Goal: Information Seeking & Learning: Learn about a topic

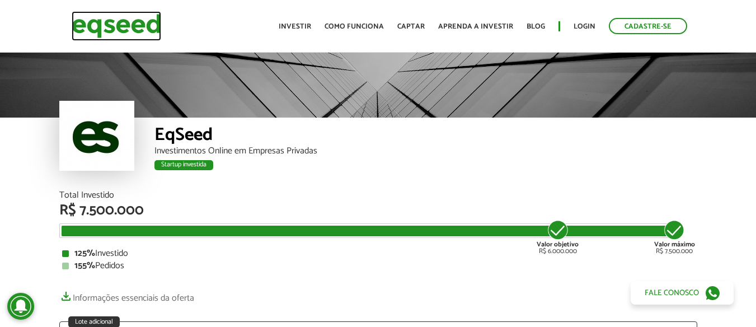
click at [124, 30] on img at bounding box center [117, 26] width 90 height 30
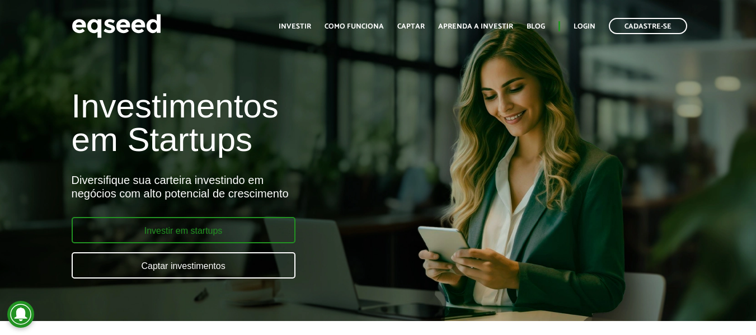
click at [216, 233] on link "Investir em startups" at bounding box center [184, 230] width 224 height 26
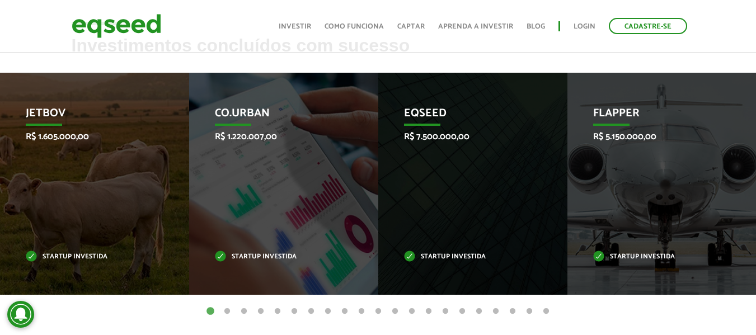
scroll to position [376, 0]
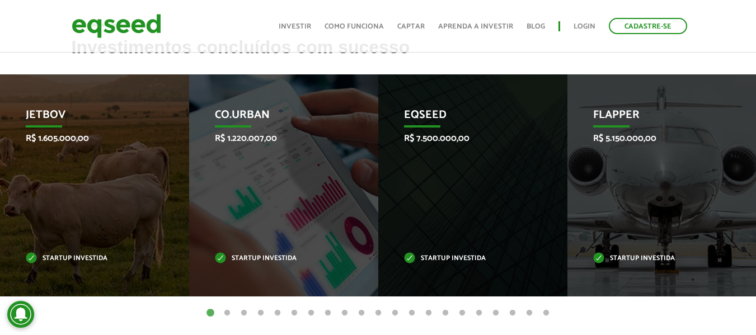
click at [228, 312] on button "2" at bounding box center [227, 313] width 11 height 11
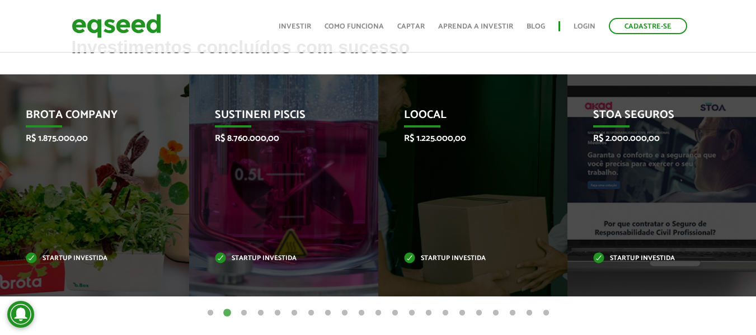
click at [239, 314] on button "3" at bounding box center [243, 313] width 11 height 11
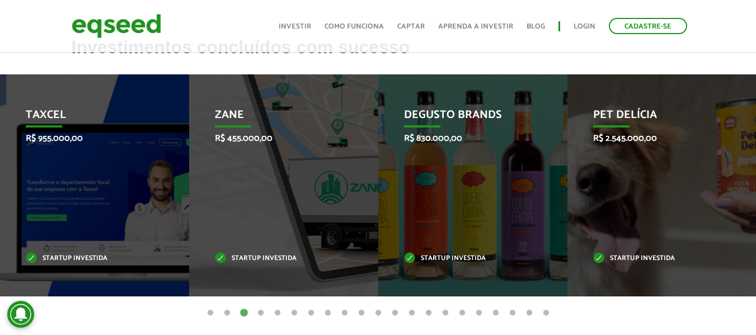
click at [260, 313] on button "4" at bounding box center [260, 313] width 11 height 11
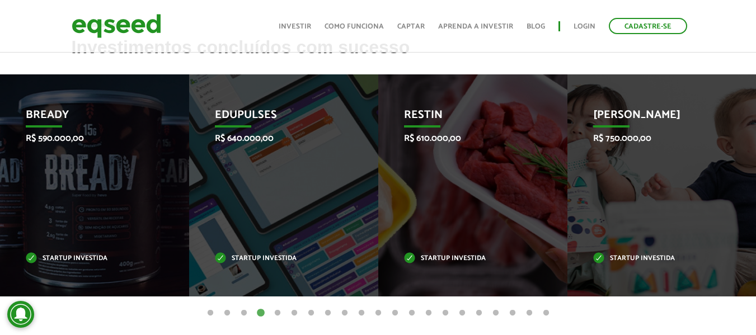
click at [276, 313] on button "5" at bounding box center [277, 313] width 11 height 11
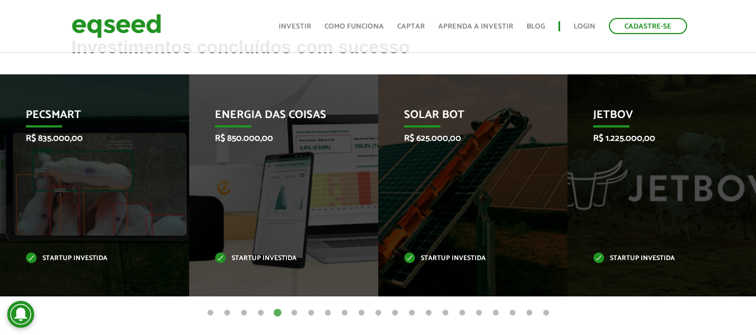
click at [293, 313] on button "6" at bounding box center [294, 313] width 11 height 11
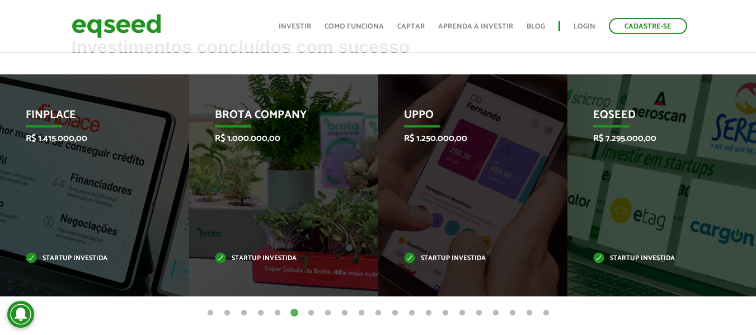
click at [307, 314] on button "7" at bounding box center [310, 313] width 11 height 11
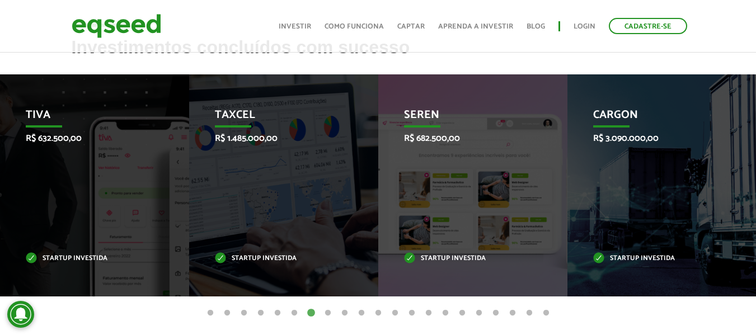
click at [297, 312] on button "6" at bounding box center [294, 313] width 11 height 11
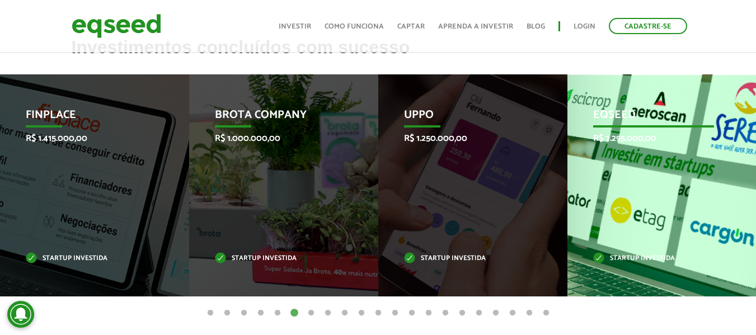
click at [650, 163] on div "EqSeed R$ 7.295.000,00 Startup investida" at bounding box center [653, 185] width 172 height 222
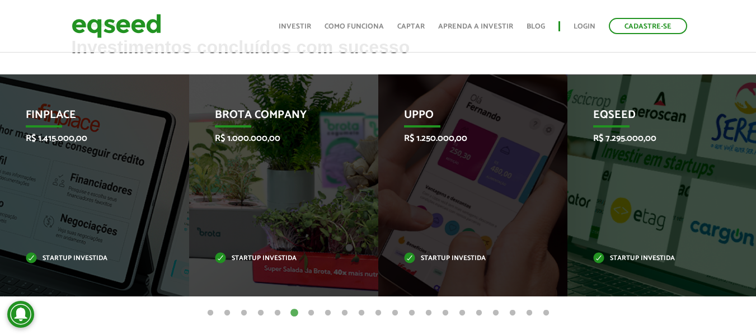
click at [310, 313] on button "7" at bounding box center [310, 313] width 11 height 11
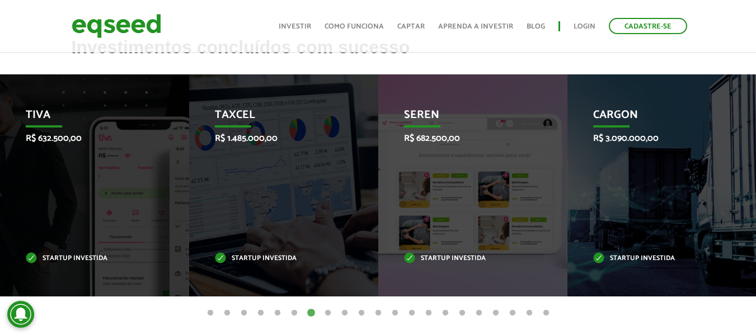
click at [331, 311] on button "8" at bounding box center [327, 313] width 11 height 11
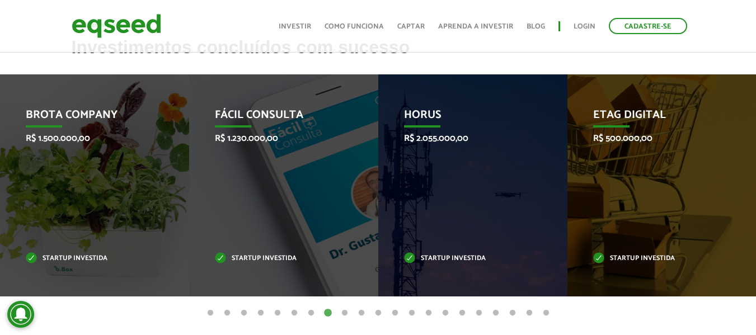
click at [343, 314] on button "9" at bounding box center [344, 313] width 11 height 11
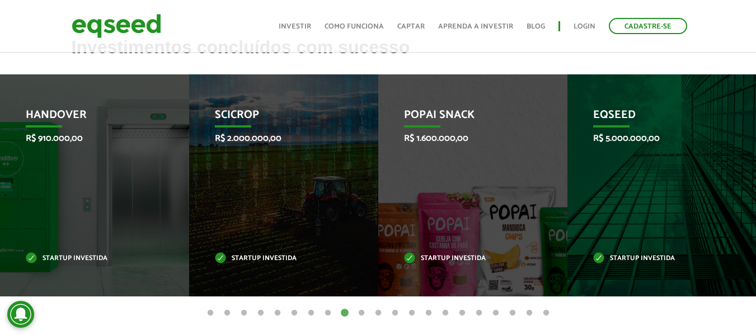
click at [359, 313] on button "10" at bounding box center [361, 313] width 11 height 11
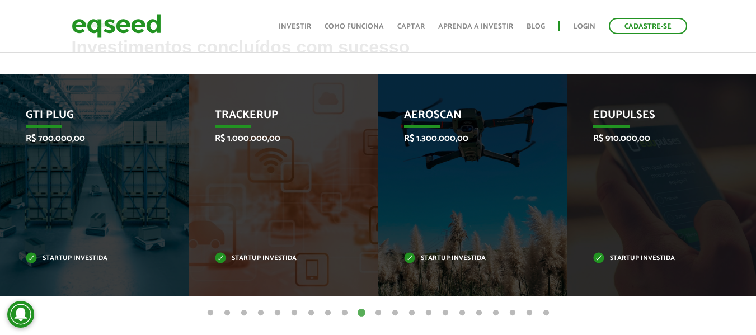
click at [380, 313] on button "11" at bounding box center [378, 313] width 11 height 11
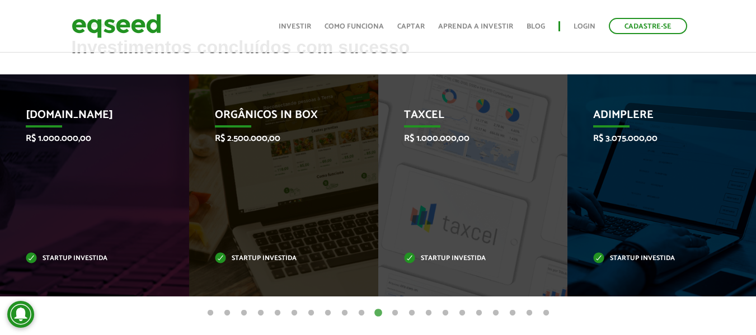
click at [394, 312] on button "12" at bounding box center [394, 313] width 11 height 11
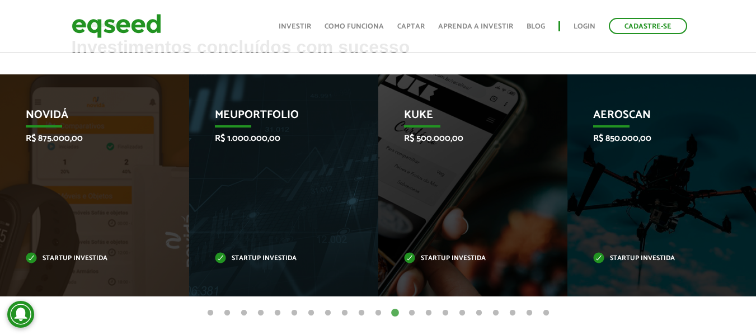
click at [412, 314] on button "13" at bounding box center [411, 313] width 11 height 11
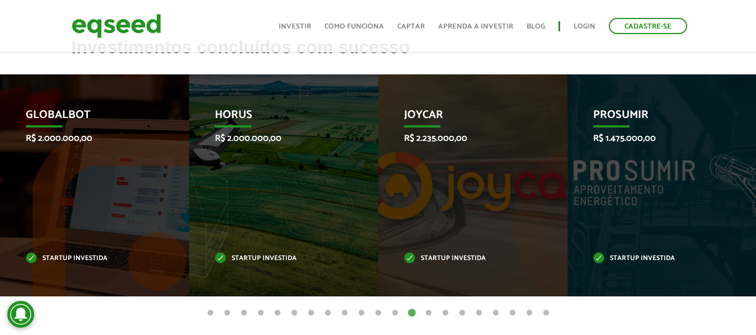
click at [428, 315] on button "14" at bounding box center [428, 313] width 11 height 11
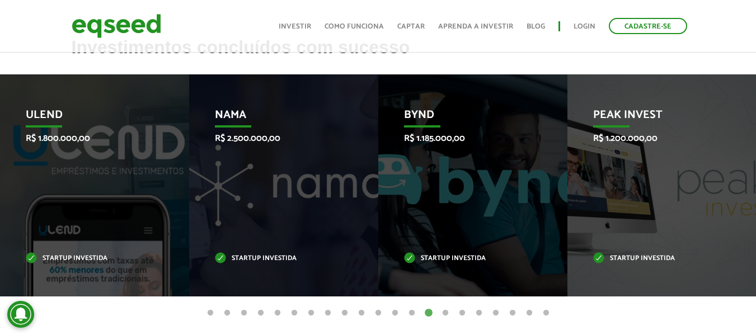
click at [446, 313] on button "15" at bounding box center [445, 313] width 11 height 11
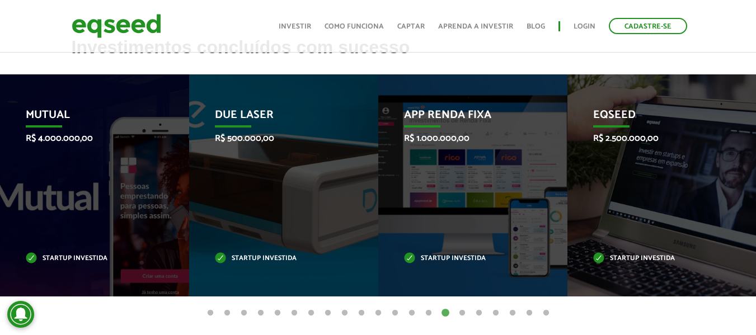
click at [459, 314] on button "16" at bounding box center [462, 313] width 11 height 11
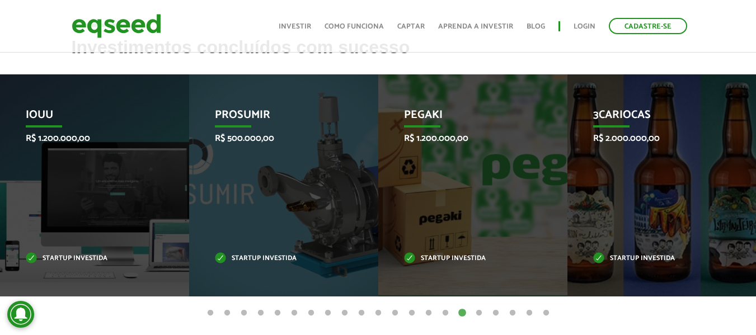
click at [477, 313] on button "17" at bounding box center [478, 313] width 11 height 11
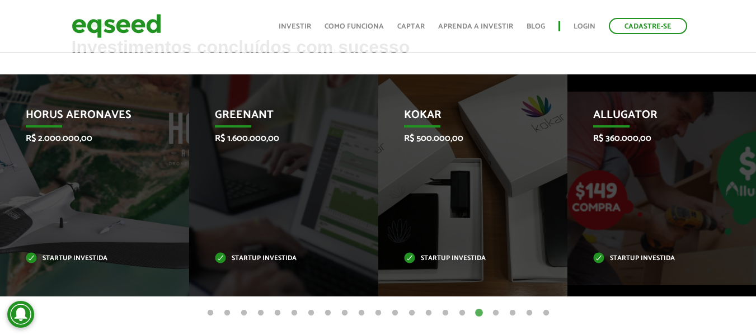
click at [497, 308] on button "18" at bounding box center [495, 313] width 11 height 11
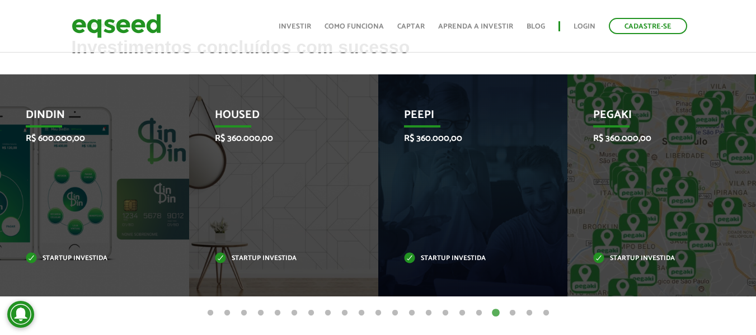
click at [516, 311] on button "19" at bounding box center [512, 313] width 11 height 11
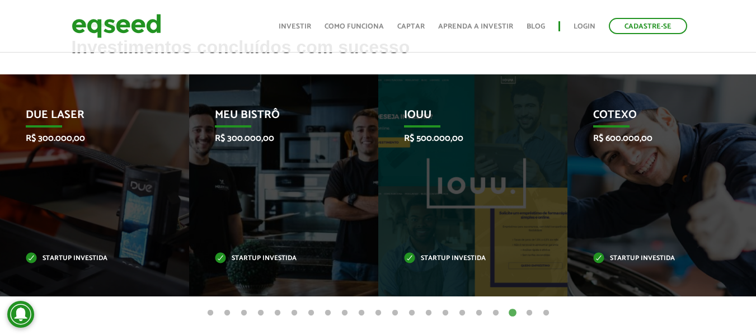
click at [531, 311] on button "20" at bounding box center [529, 313] width 11 height 11
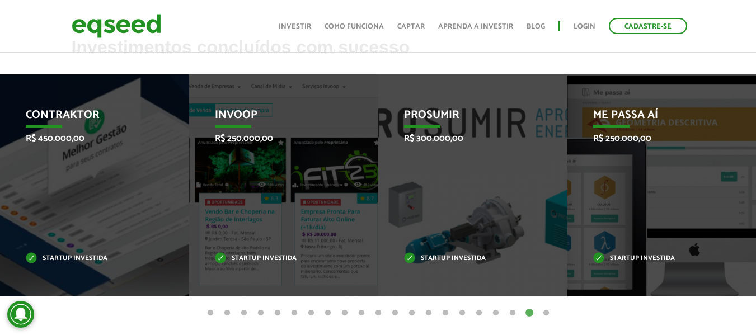
click at [545, 313] on button "21" at bounding box center [545, 313] width 11 height 11
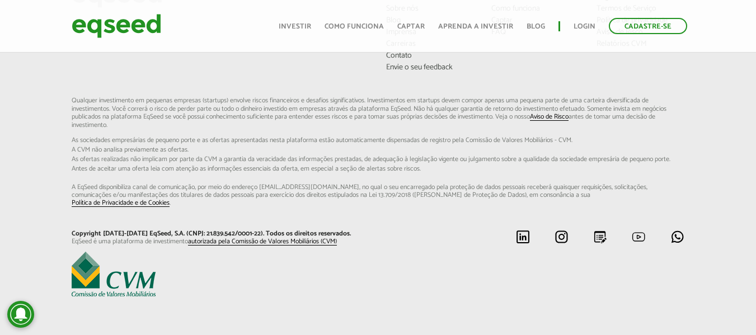
scroll to position [714, 0]
